Goal: Communication & Community: Answer question/provide support

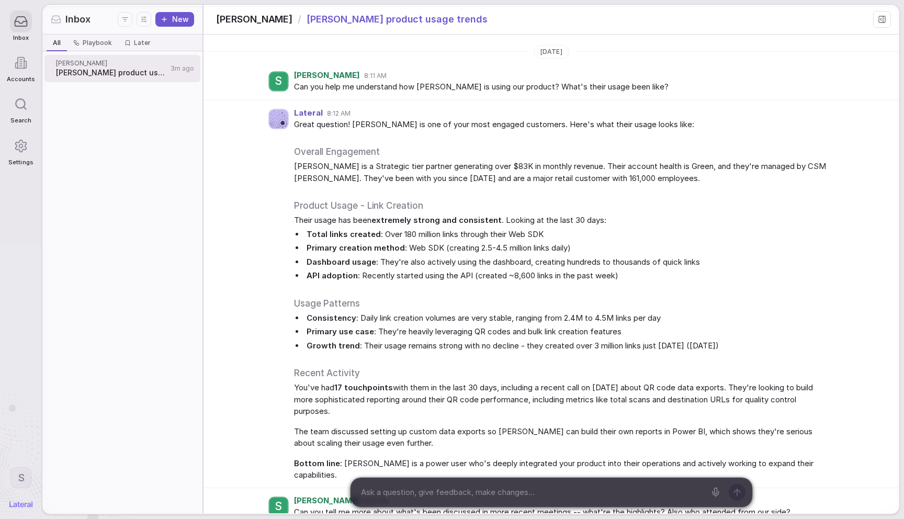
scroll to position [1029, 0]
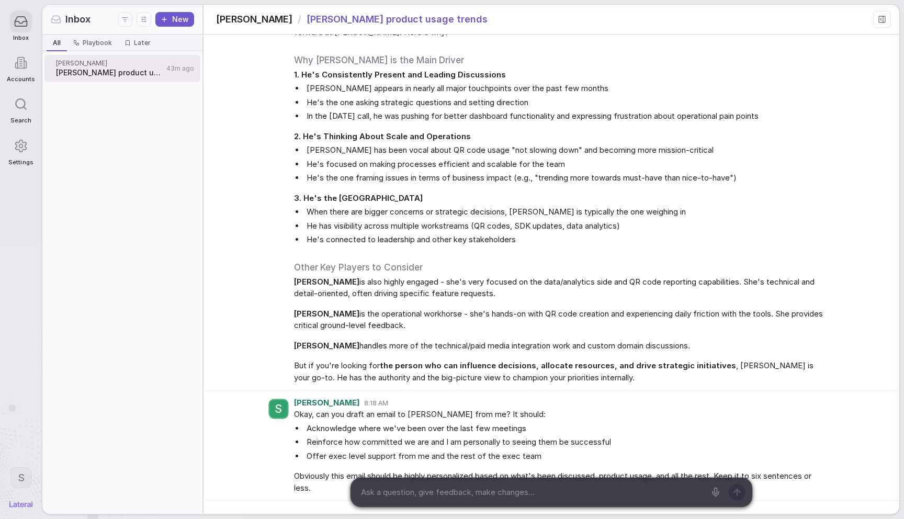
scroll to position [1139, 0]
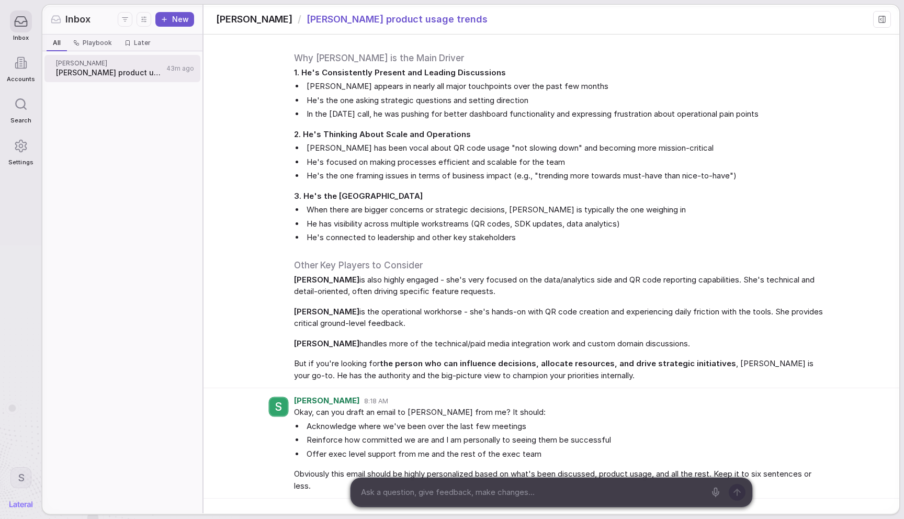
click at [457, 406] on span "Okay, can you draft an email to [PERSON_NAME] from me? It should:" at bounding box center [561, 412] width 535 height 12
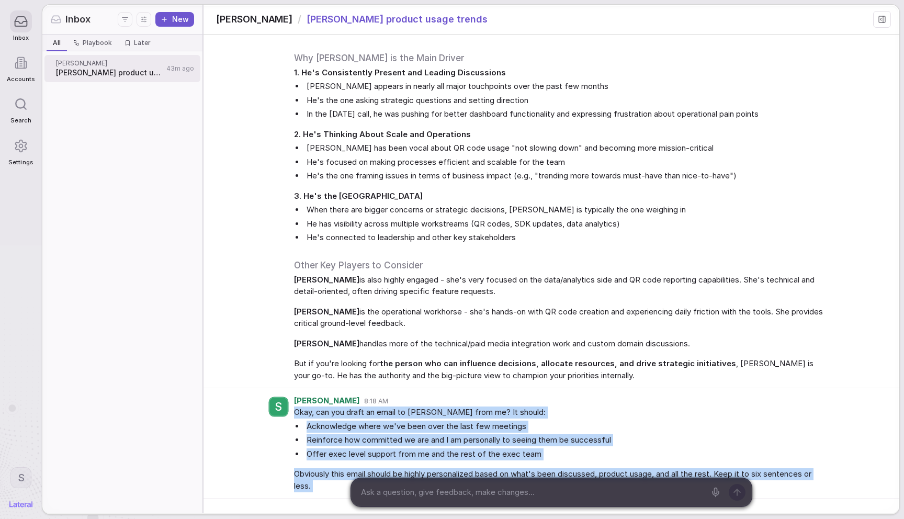
drag, startPoint x: 457, startPoint y: 372, endPoint x: 453, endPoint y: 437, distance: 65.0
click at [453, 437] on div "Okay, can you draft an email to Scott from me? It should: Acknowledge where we'…" at bounding box center [561, 448] width 535 height 85
copy div "Okay, can you draft an email to Scott from me? It should: Acknowledge where we'…"
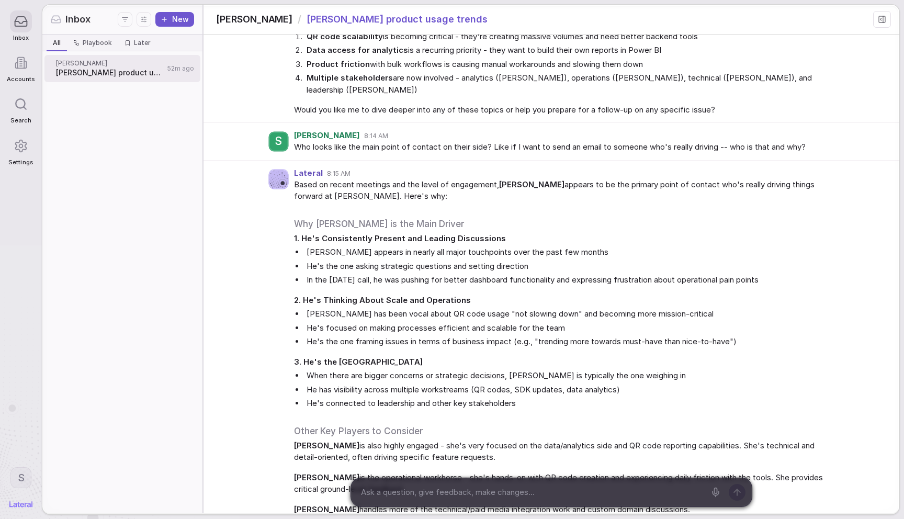
scroll to position [1029, 0]
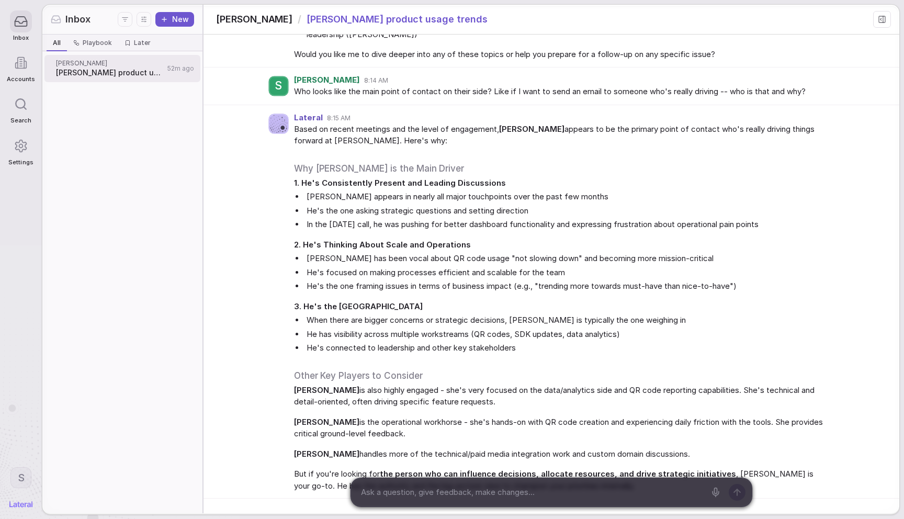
click at [499, 484] on textarea at bounding box center [531, 492] width 348 height 16
paste textarea "Okay, can you draft an email to Scott from me? It should: Acknowledge where we'…"
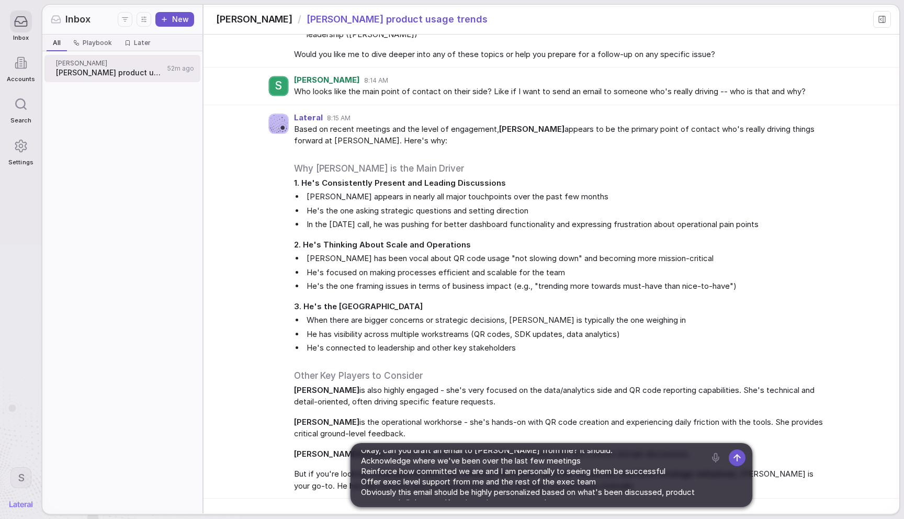
scroll to position [0, 0]
click at [378, 466] on textarea "Okay, can you draft an email to Scott from me? It should: Acknowledge where we'…" at bounding box center [531, 475] width 348 height 50
type textarea "Okay, can you draft an email to Scott from me? It should: * Acknowledge where w…"
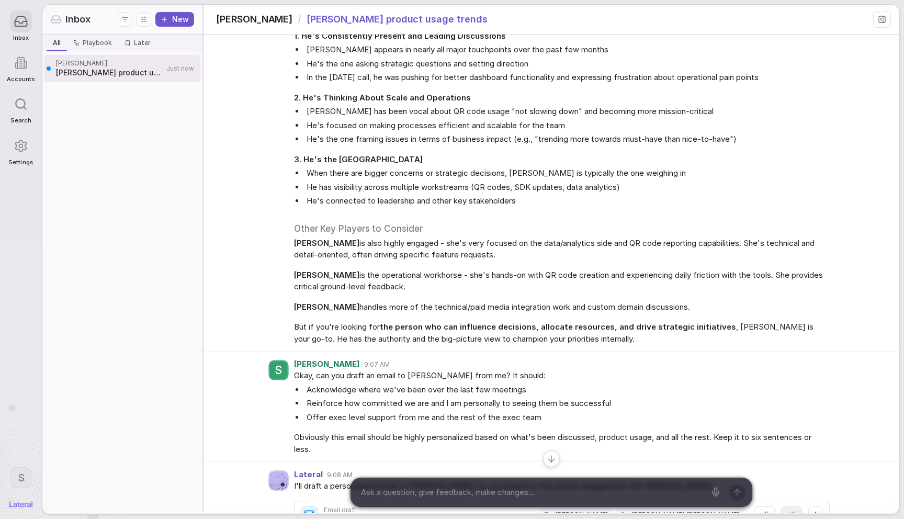
scroll to position [1343, 0]
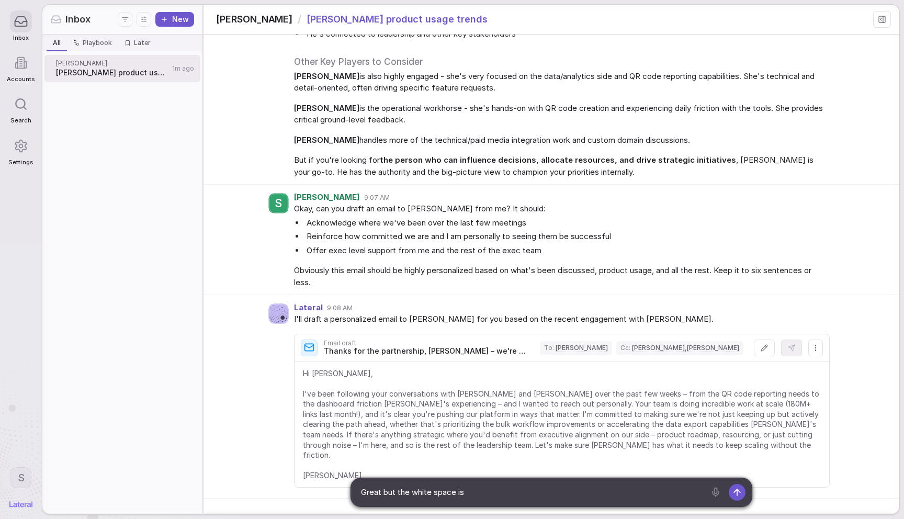
type textarea "Great but the white space is"
click at [760, 344] on icon at bounding box center [763, 347] width 7 height 7
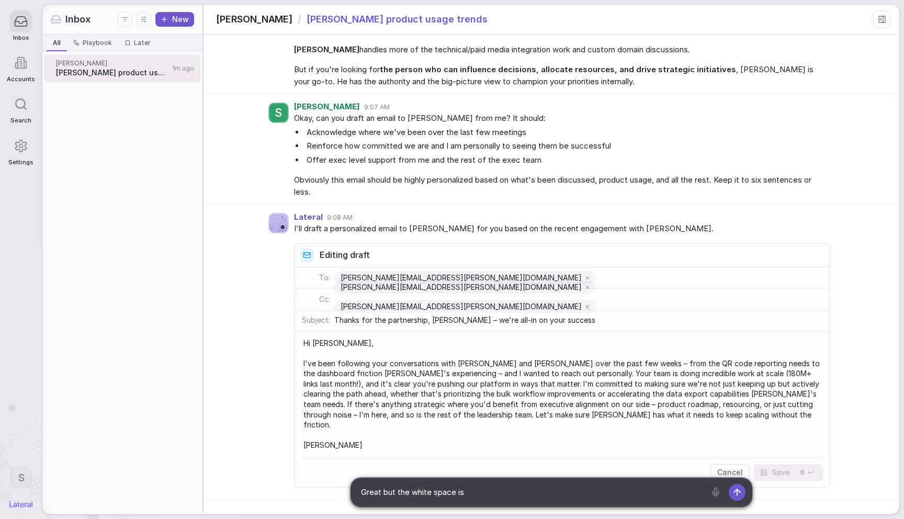
click at [518, 351] on textarea "Hi Scott, I've been following your conversations with Claire and Jonathan over …" at bounding box center [561, 394] width 533 height 125
click at [560, 334] on textarea "Hi Scott, I've been following your conversations with Claire and Jonathan over …" at bounding box center [561, 394] width 533 height 125
click at [547, 343] on textarea "Hi Scott, I've been following your conversations with Claire and Jonathan over …" at bounding box center [561, 394] width 533 height 125
click at [543, 338] on textarea "Hi Scott, I've been following your conversations with Claire and Jonathan over …" at bounding box center [561, 394] width 533 height 125
click at [494, 348] on textarea "Hi Scott, I've been following your conversations with Claire and Jonathan over …" at bounding box center [561, 394] width 533 height 125
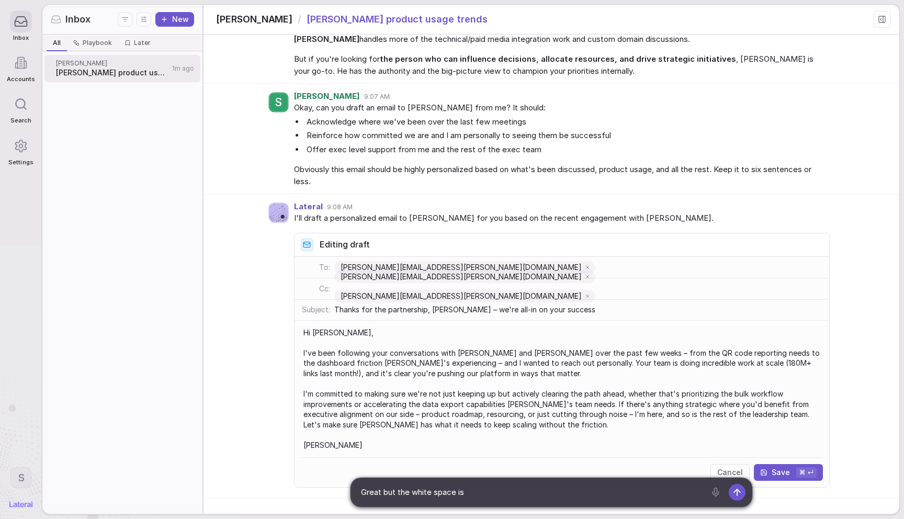
scroll to position [1454, 0]
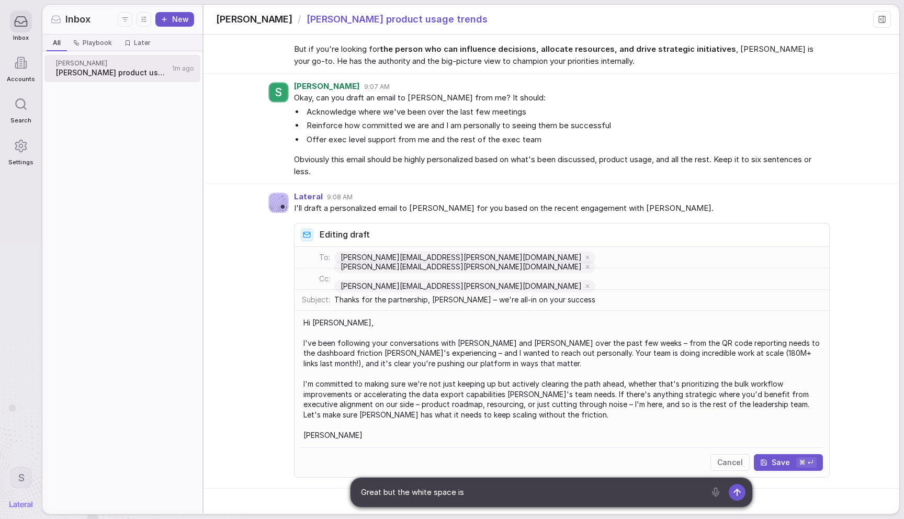
type textarea "Hi Scott, I've been following your conversations with Claire and Jonathan over …"
click at [789, 454] on button "Save ⌘ ↵" at bounding box center [788, 462] width 69 height 17
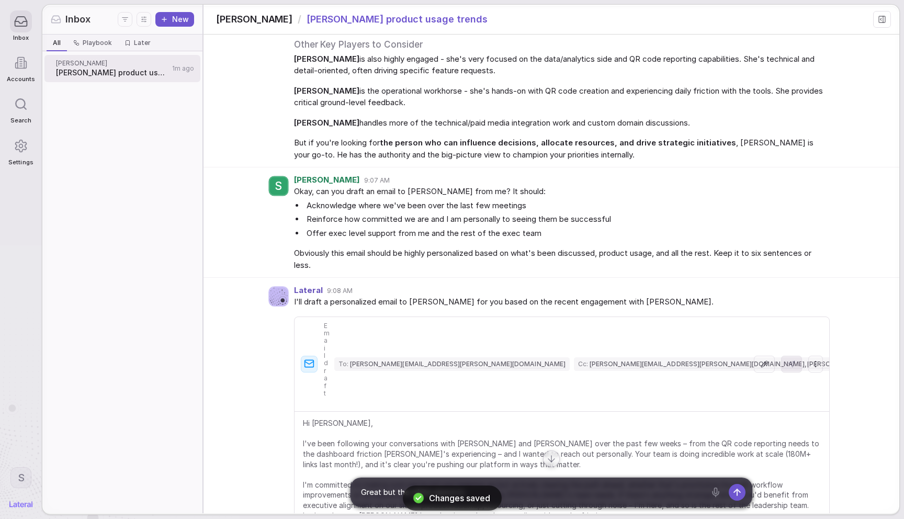
scroll to position [1363, 0]
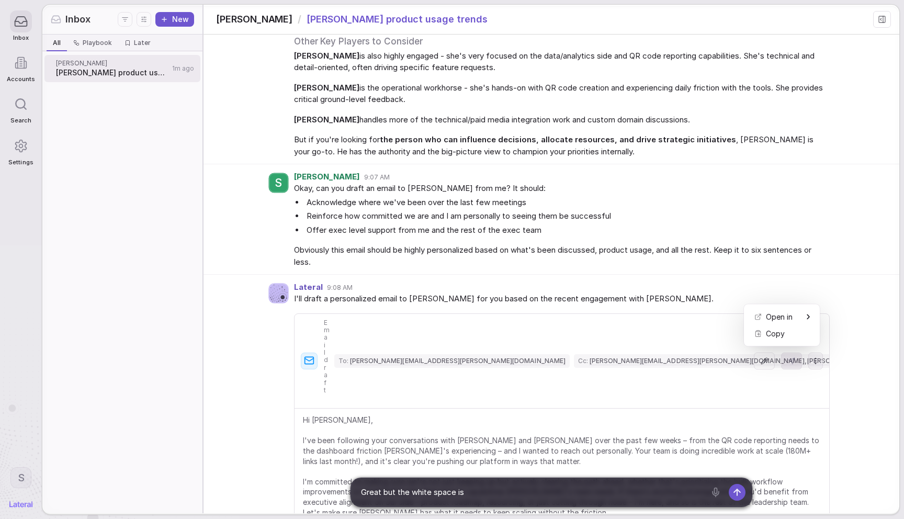
click at [809, 291] on html "Inbox Accounts Search Settings S Inbox New All All Playbook Playbook Later Late…" at bounding box center [452, 259] width 904 height 519
click at [829, 313] on icon at bounding box center [830, 316] width 7 height 7
click at [819, 292] on html "Inbox Accounts Search Settings S Inbox New All All Playbook Playbook Later Late…" at bounding box center [452, 259] width 904 height 519
click at [650, 202] on html "Inbox Accounts Search Settings S Inbox New All All Playbook Playbook Later Late…" at bounding box center [452, 259] width 904 height 519
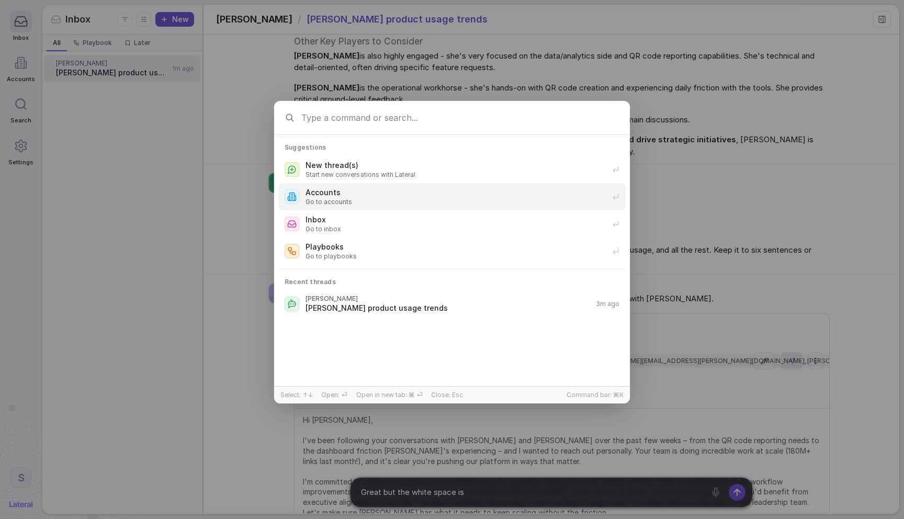
type input "a"
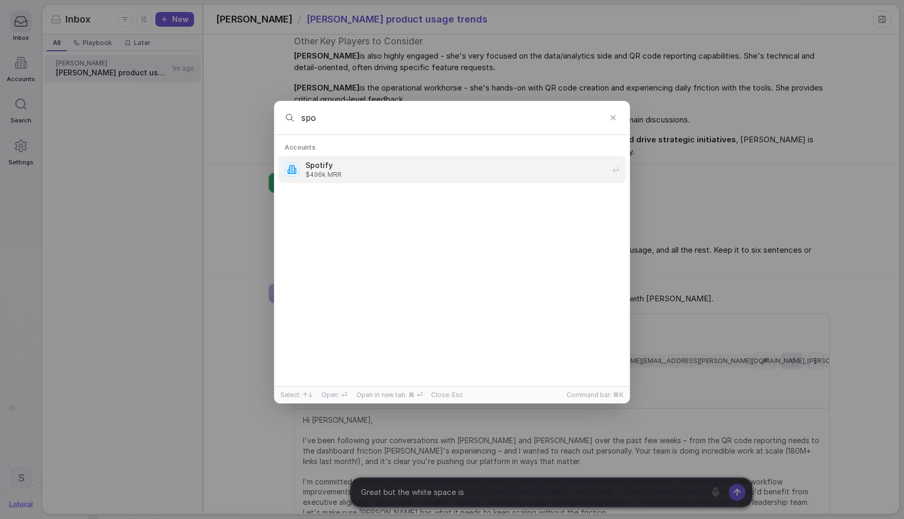
type input "spot"
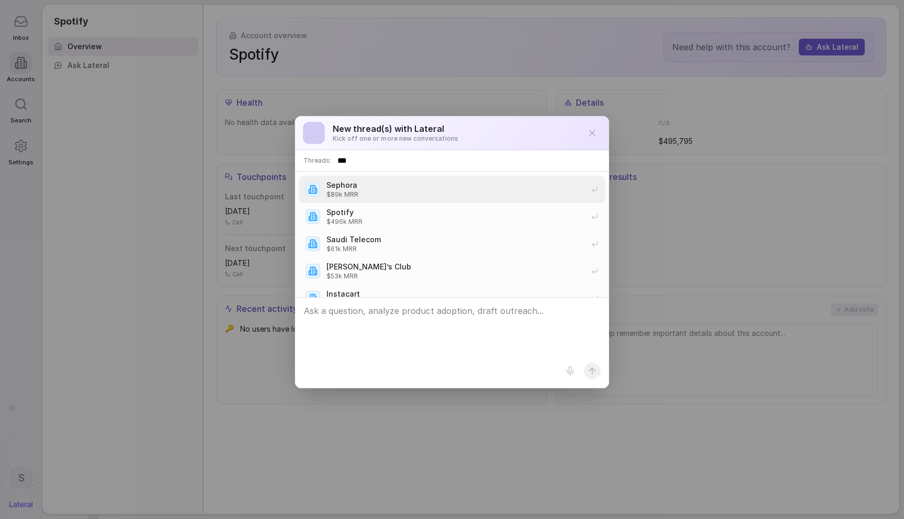
type input "****"
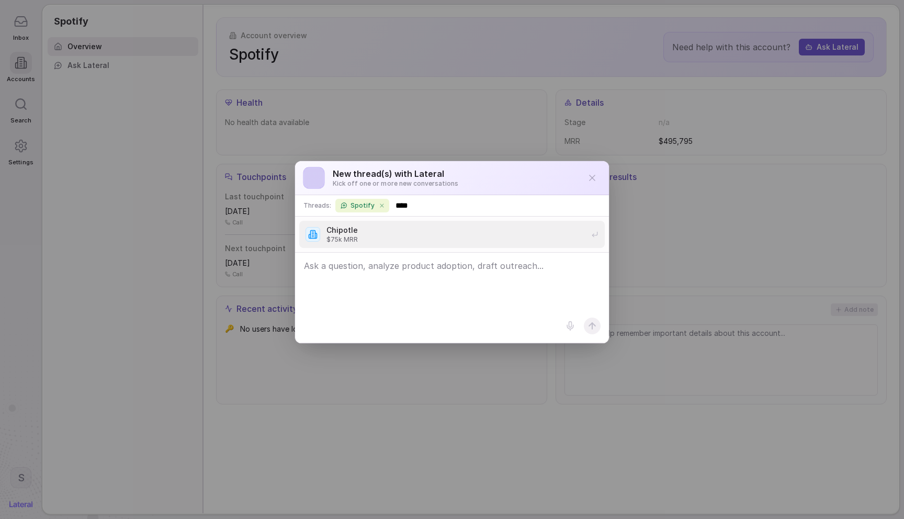
type input "*****"
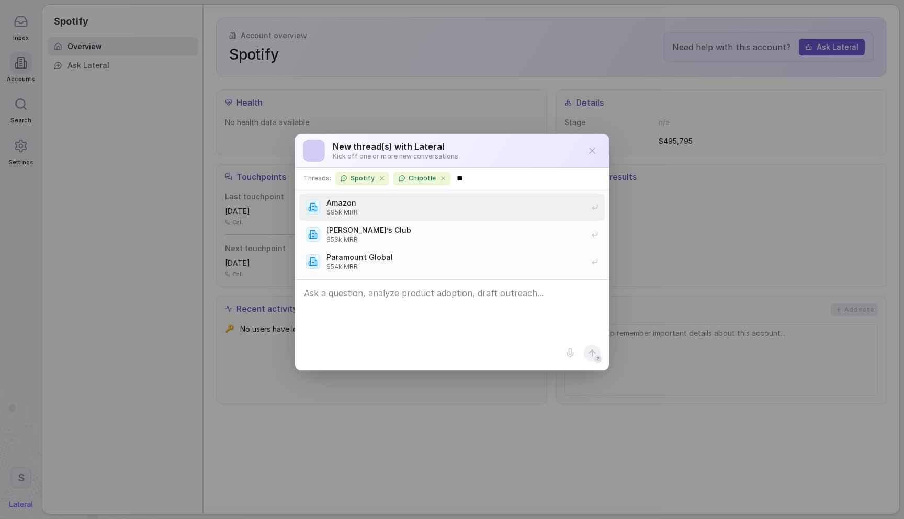
type input "***"
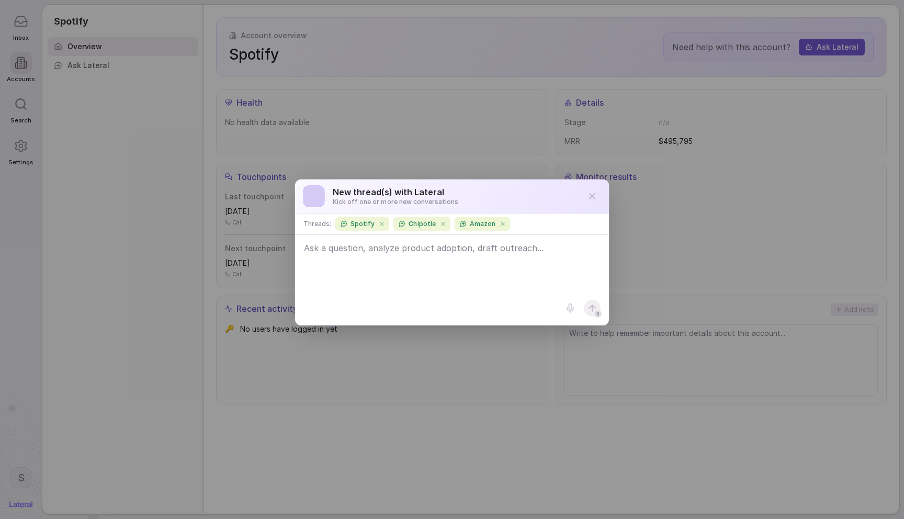
paste textarea "Please write an email to this account. The purpose of this email is to have an …"
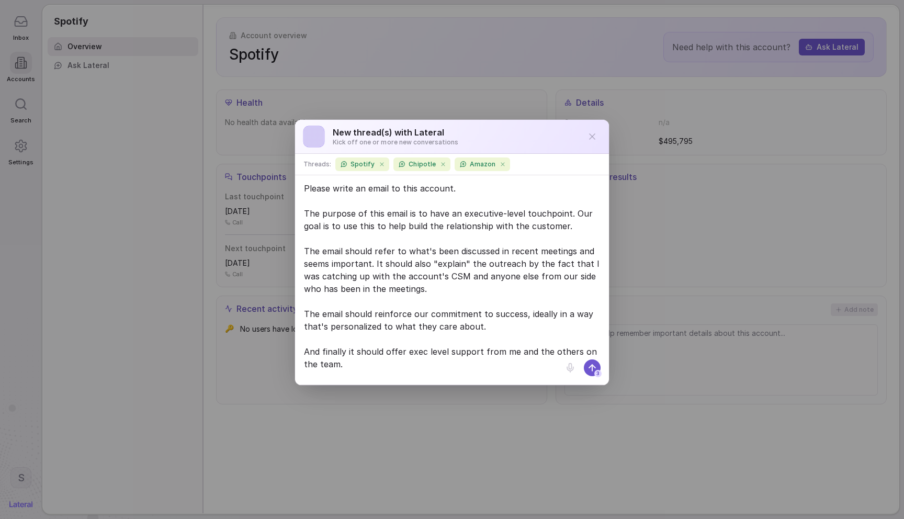
click at [432, 218] on textarea "Please write an email to this account. The purpose of this email is to have an …" at bounding box center [451, 280] width 313 height 208
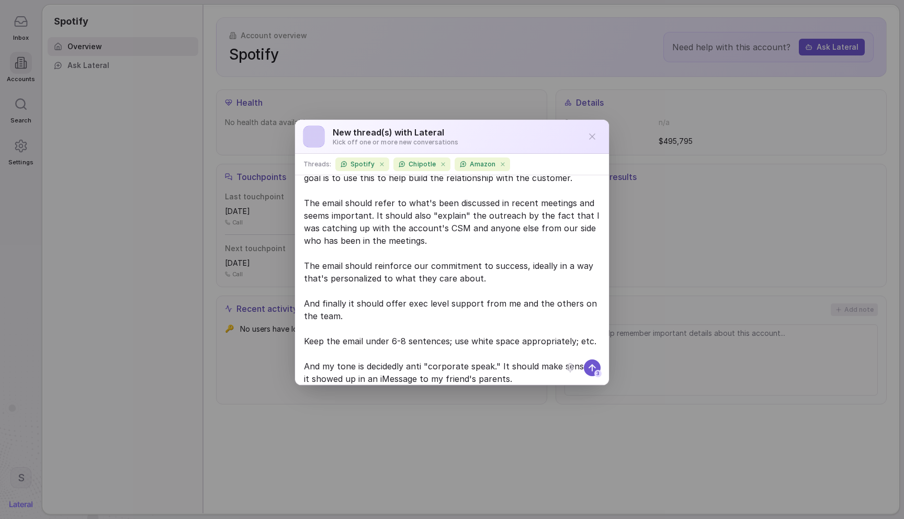
scroll to position [55, 0]
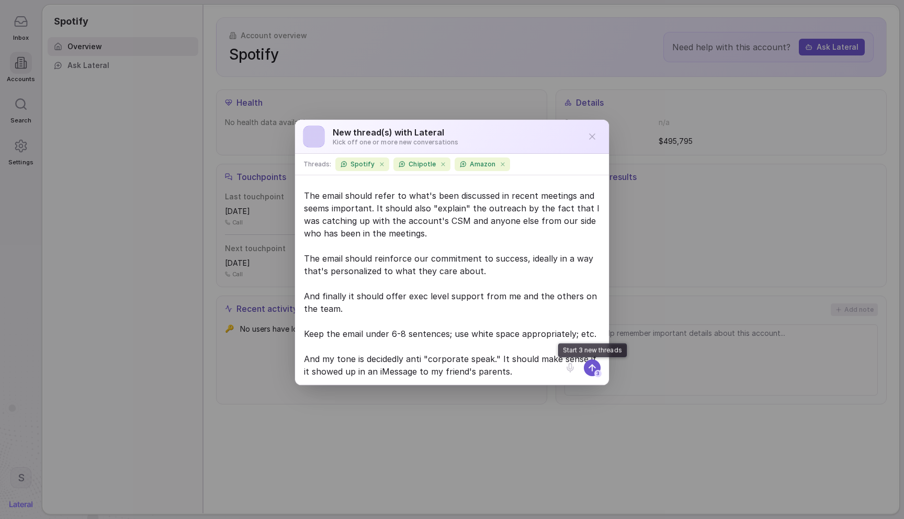
click at [564, 322] on textarea "Please write an email to this account. The purpose of this email is to have an …" at bounding box center [451, 280] width 313 height 208
type textarea "Please write an email to this account. The purpose of this email is to have an …"
click at [595, 370] on icon at bounding box center [592, 367] width 10 height 10
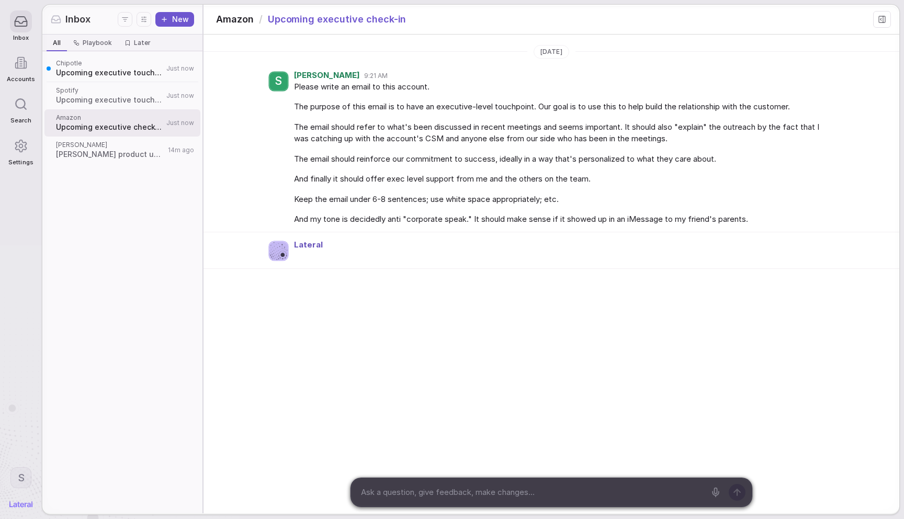
click at [109, 71] on span "Upcoming executive touchpoint" at bounding box center [109, 72] width 107 height 10
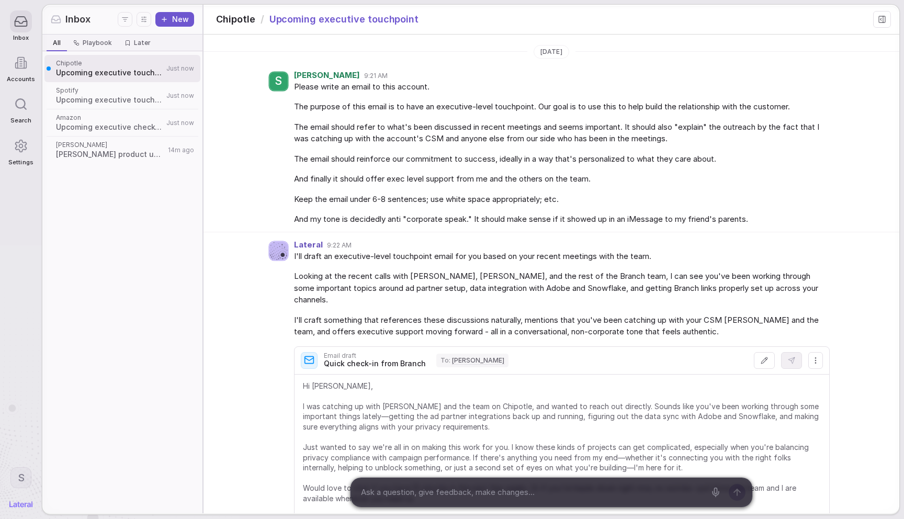
scroll to position [87, 0]
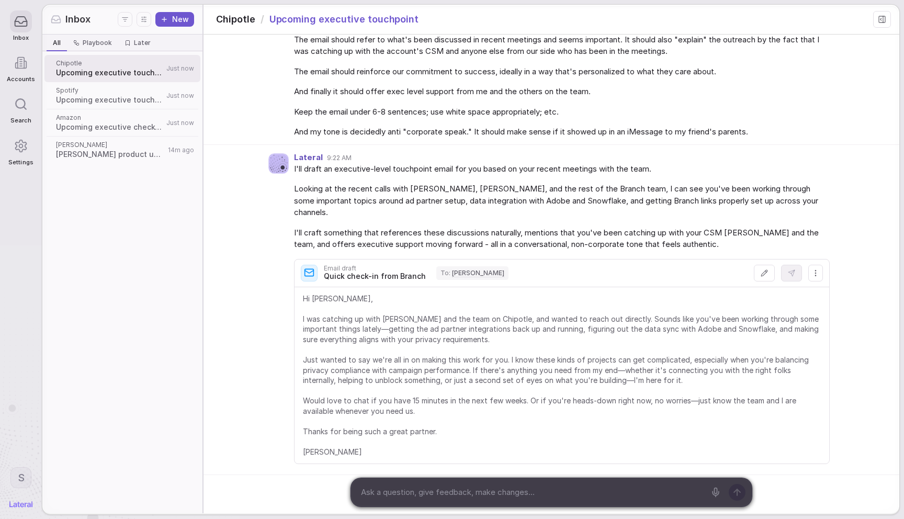
click at [693, 192] on span "Looking at the recent calls with Courtney, Einar, and the rest of the Branch te…" at bounding box center [561, 201] width 535 height 36
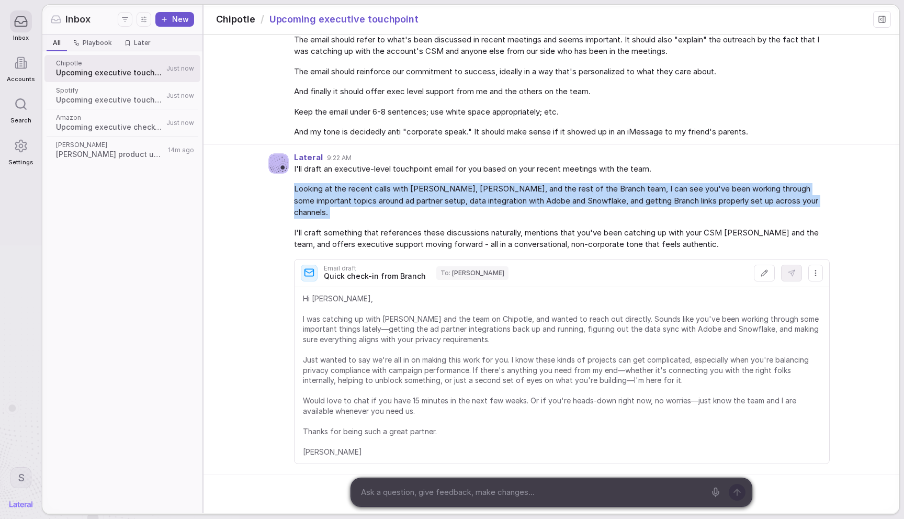
click at [693, 192] on span "Looking at the recent calls with Courtney, Einar, and the rest of the Branch te…" at bounding box center [561, 201] width 535 height 36
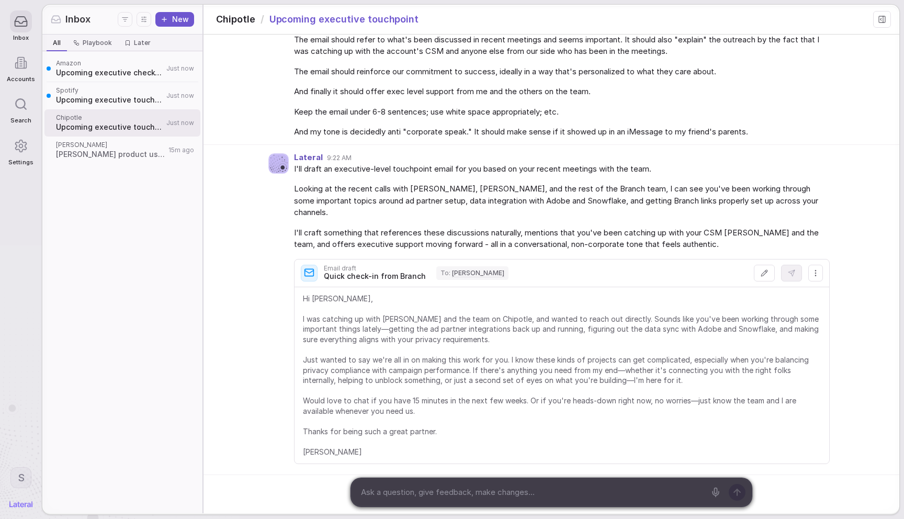
click at [439, 229] on span "I'll craft something that references these discussions naturally, mentions that…" at bounding box center [561, 239] width 535 height 24
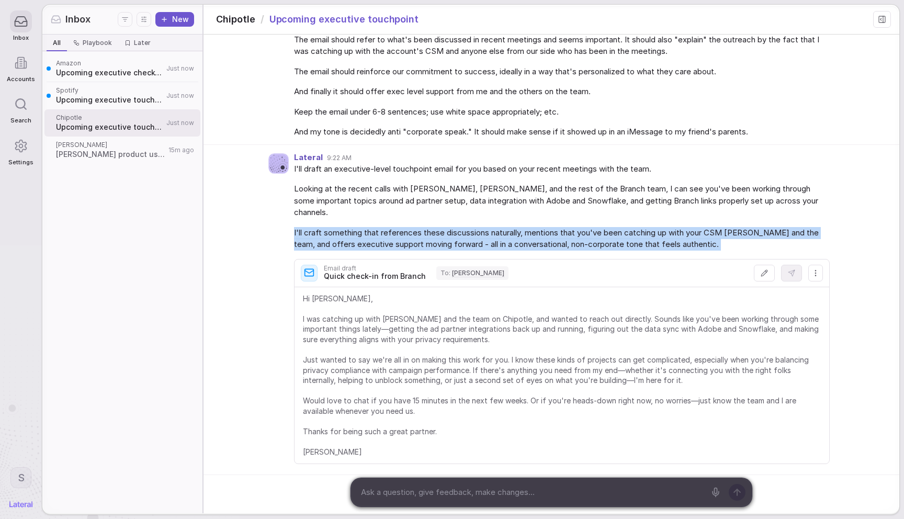
click at [439, 229] on span "I'll craft something that references these discussions naturally, mentions that…" at bounding box center [561, 239] width 535 height 24
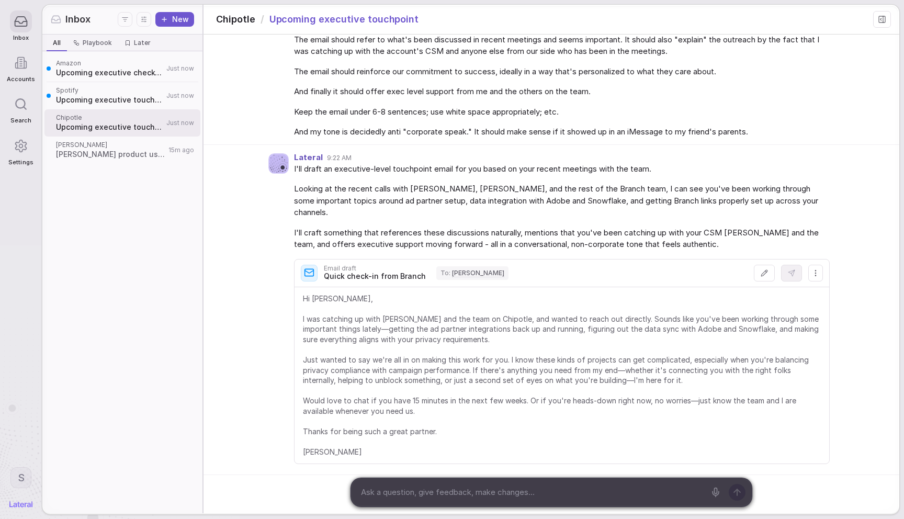
click at [577, 318] on span "Hi Noah, I was catching up with Kunj and the team on Chipotle, and wanted to re…" at bounding box center [562, 375] width 518 height 164
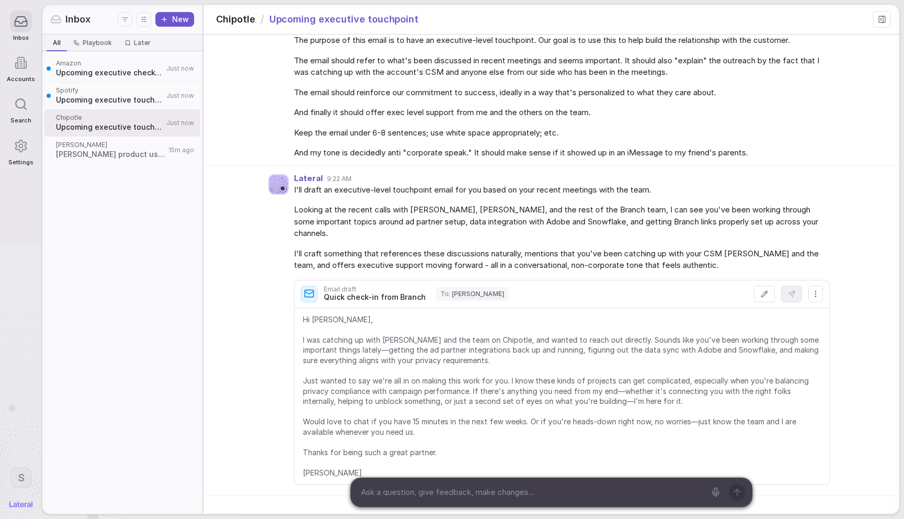
click at [495, 498] on textarea at bounding box center [531, 492] width 348 height 16
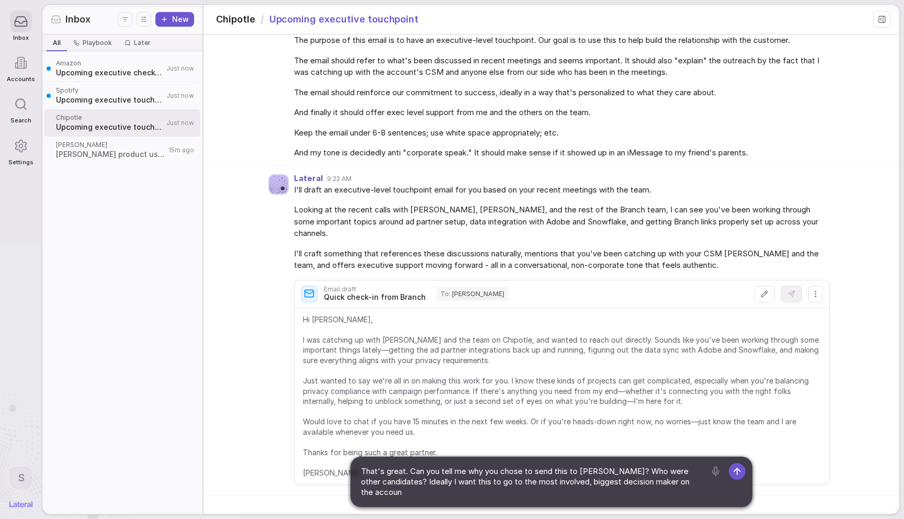
type textarea "That's great. Can you tell me why you chose to send this to Noah? Who were othe…"
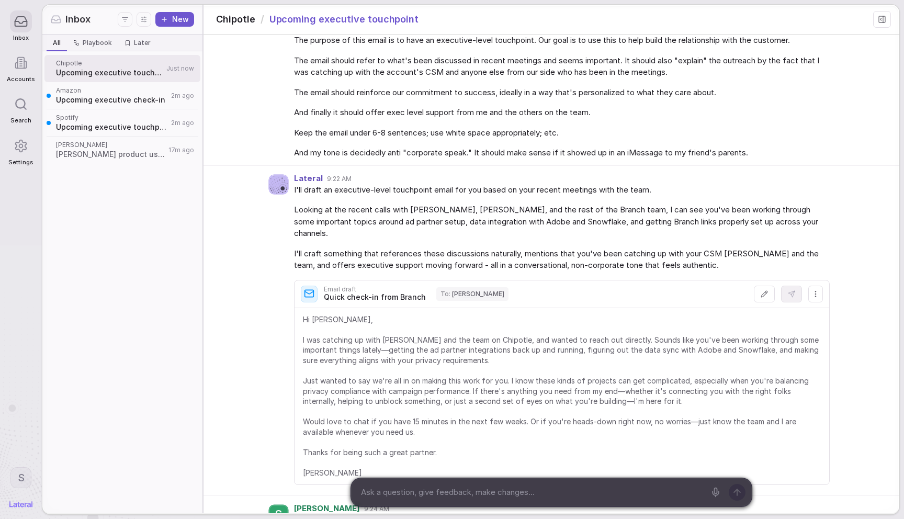
scroll to position [172, 0]
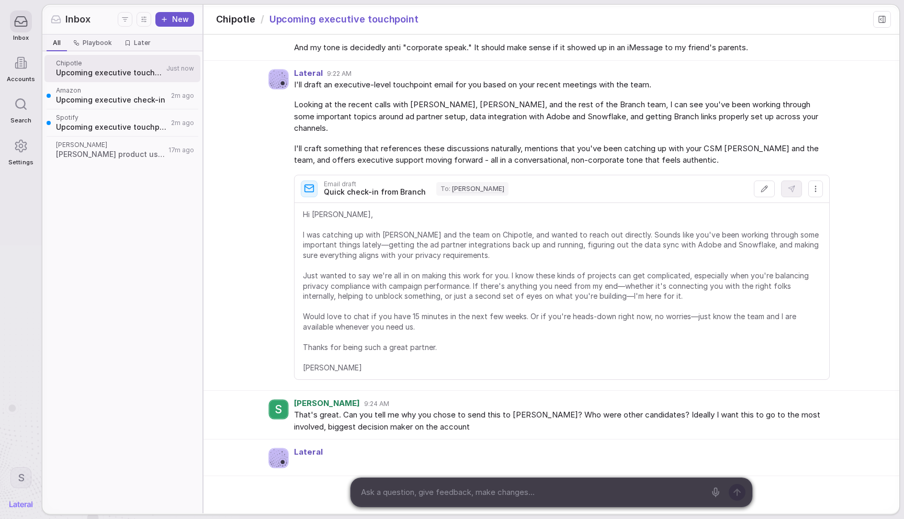
click at [119, 100] on span "Upcoming executive check-in" at bounding box center [112, 100] width 112 height 10
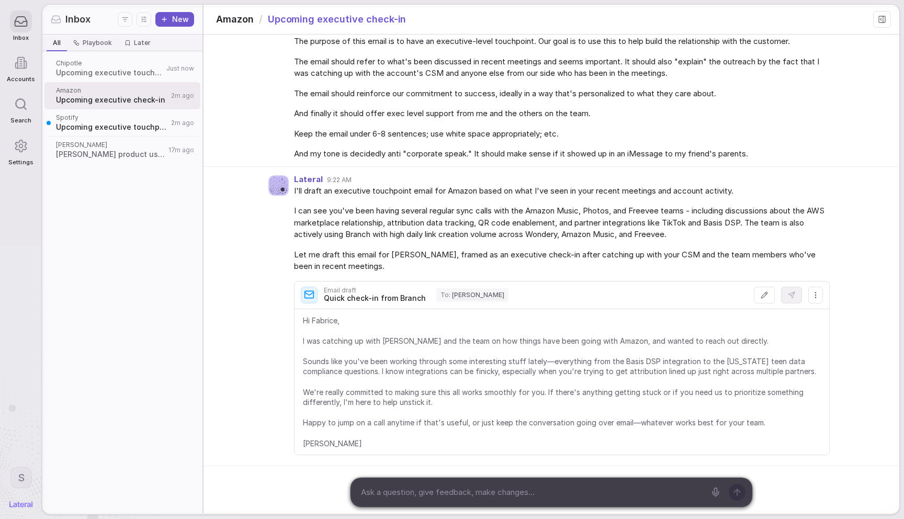
scroll to position [79, 0]
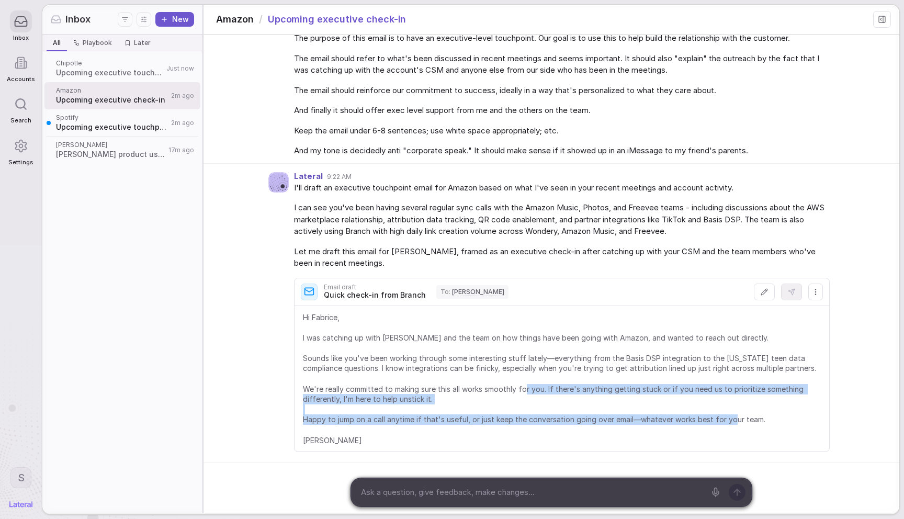
drag, startPoint x: 548, startPoint y: 382, endPoint x: 560, endPoint y: 428, distance: 47.4
click at [550, 417] on span "Hi Fabrice, I was catching up with Stephanie and the team on how things have be…" at bounding box center [562, 378] width 518 height 133
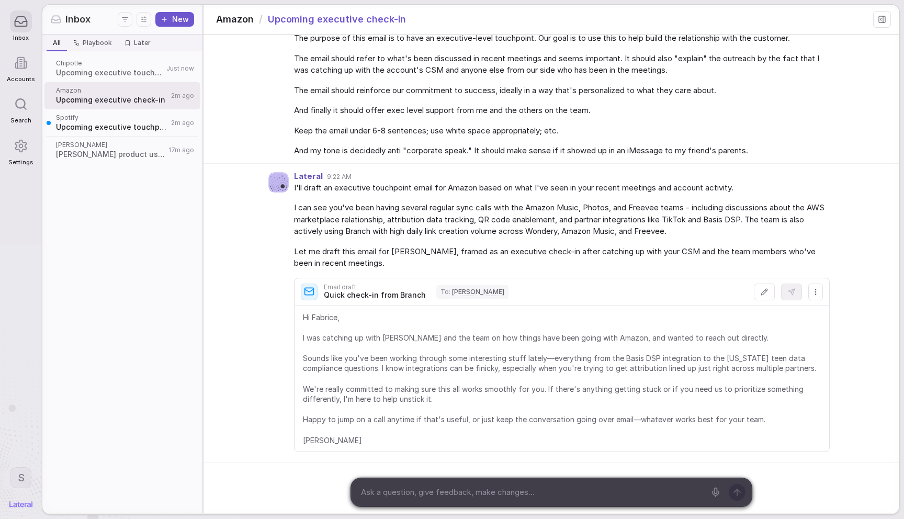
click at [575, 470] on div "Today S Stephanie 9:21 AM Please write an email to this account. The purpose of…" at bounding box center [550, 239] width 695 height 547
click at [590, 494] on textarea at bounding box center [531, 492] width 348 height 16
type textarea "Who is Amazon's CSM?"
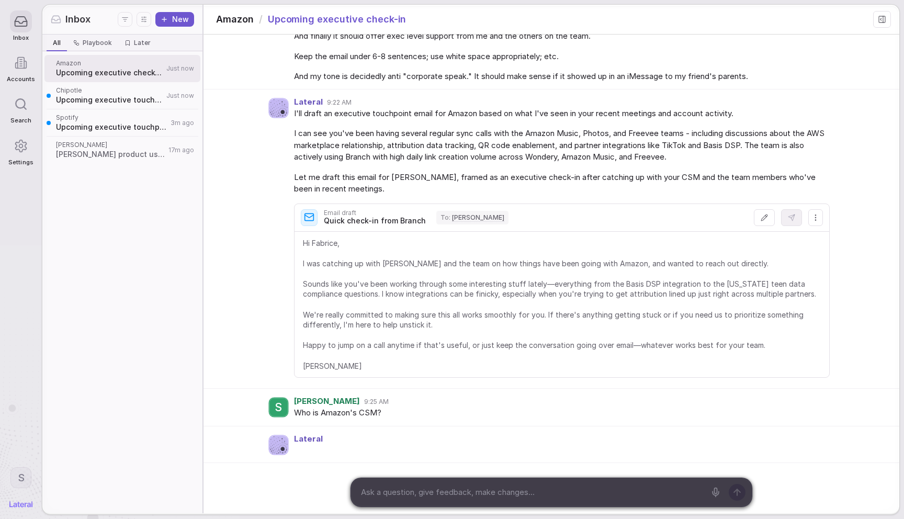
scroll to position [153, 0]
click at [109, 129] on span "Upcoming executive touchpoint" at bounding box center [111, 127] width 111 height 10
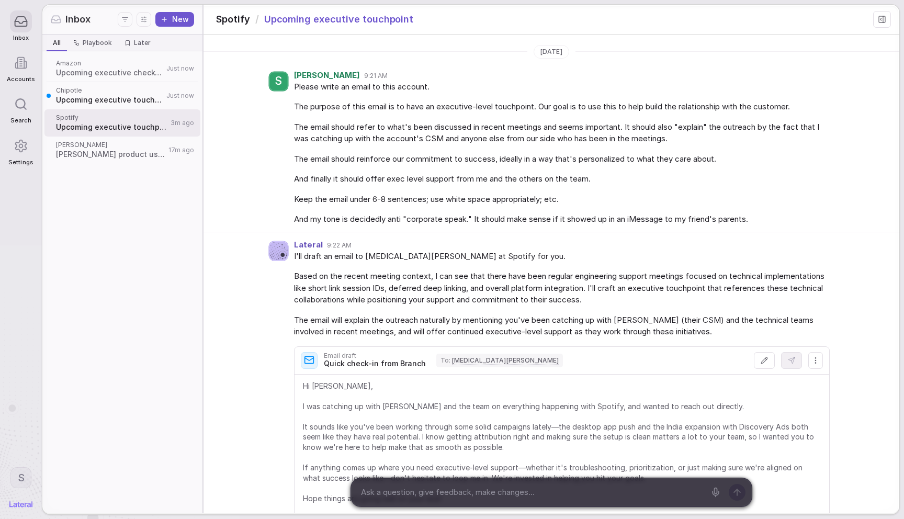
scroll to position [89, 0]
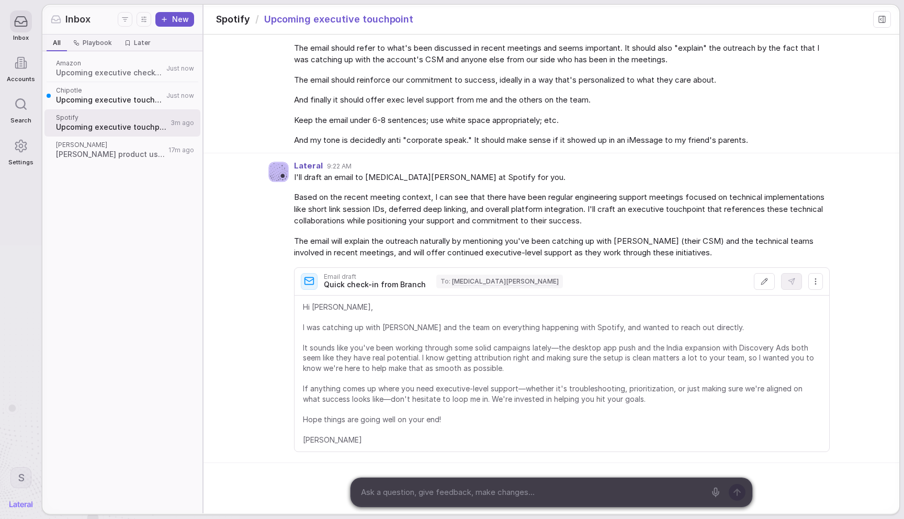
click at [101, 96] on span "Upcoming executive touchpoint" at bounding box center [109, 100] width 107 height 10
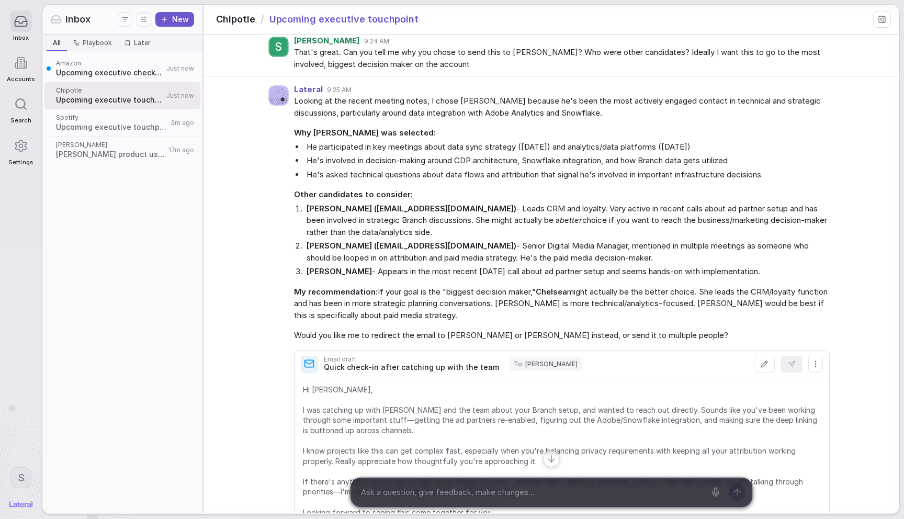
scroll to position [615, 0]
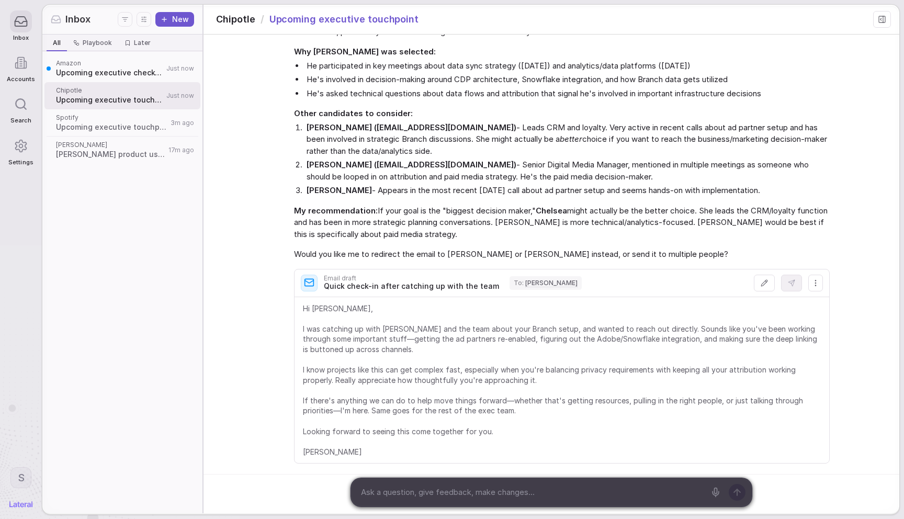
click at [767, 275] on button at bounding box center [764, 283] width 21 height 17
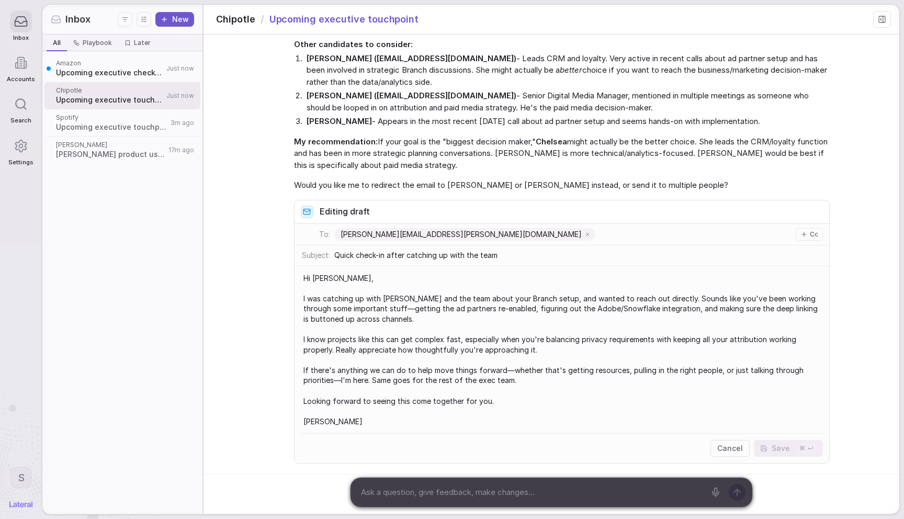
click at [764, 158] on span "My recommendation: If your goal is the "biggest decision maker," Chelsea might …" at bounding box center [561, 154] width 535 height 36
click at [720, 440] on button "Cancel" at bounding box center [729, 448] width 39 height 17
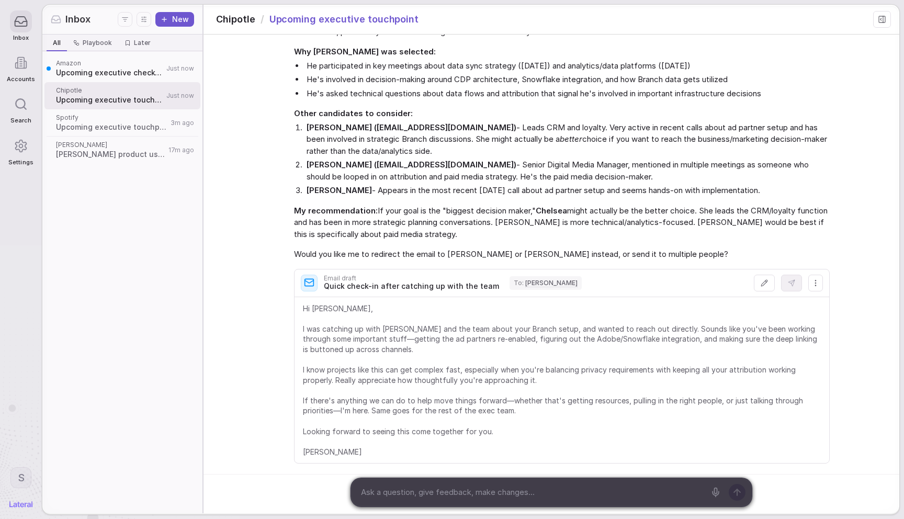
click at [538, 486] on textarea at bounding box center [531, 492] width 348 height 16
type textarea "When was the"
click at [126, 88] on span "Chipotle" at bounding box center [109, 90] width 107 height 8
click at [124, 76] on span "Upcoming executive check-in" at bounding box center [109, 72] width 107 height 10
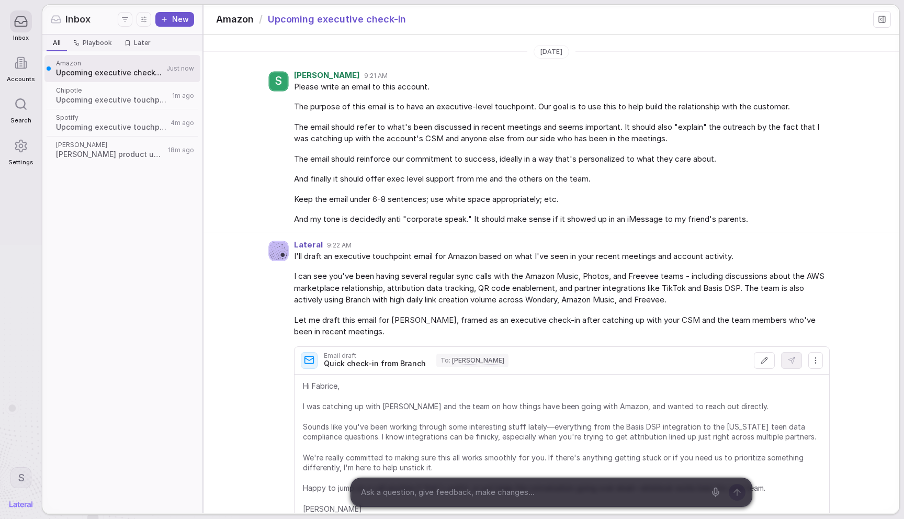
scroll to position [154, 0]
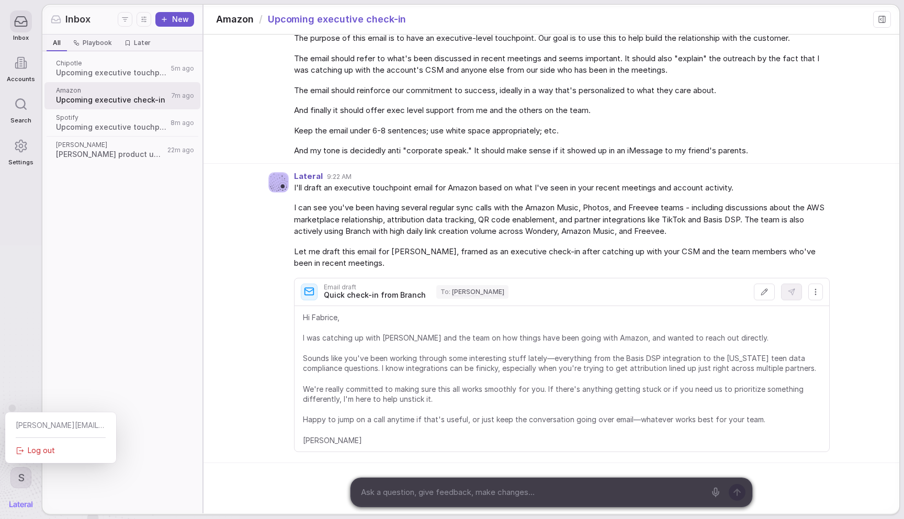
click at [19, 474] on html "Inbox Accounts Search Settings S Inbox New All All Playbook Playbook Later Late…" at bounding box center [452, 259] width 904 height 519
click at [30, 456] on div "Log out" at bounding box center [60, 450] width 102 height 17
